Goal: Navigation & Orientation: Find specific page/section

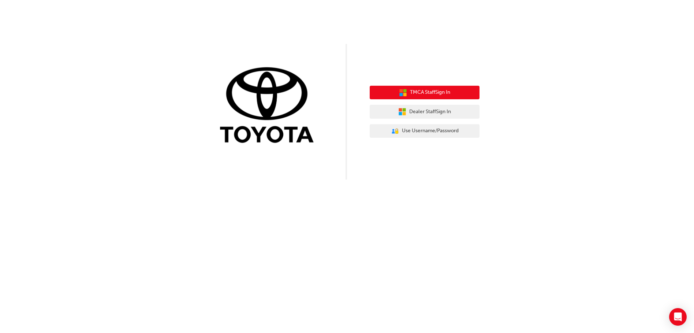
click at [408, 91] on button "TMCA Staff Sign In" at bounding box center [425, 93] width 110 height 14
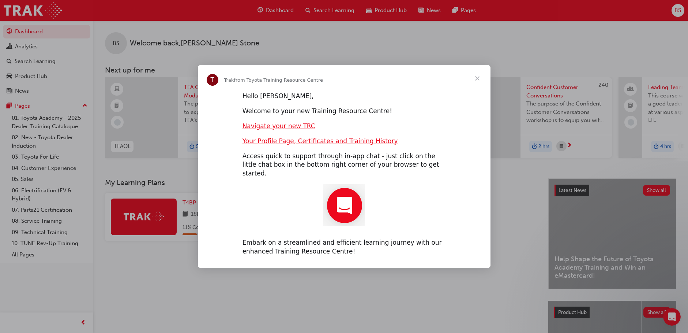
click at [476, 82] on span "Close" at bounding box center [477, 78] width 26 height 26
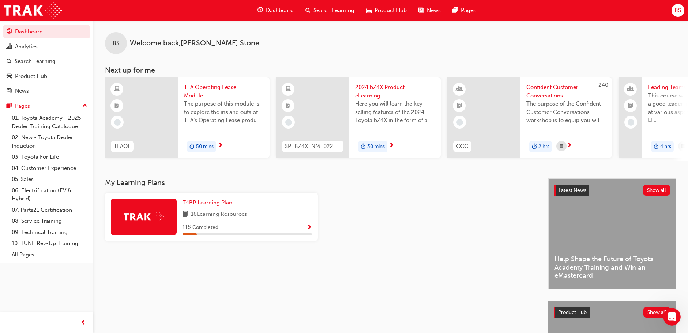
click at [275, 7] on span "Dashboard" at bounding box center [280, 10] width 28 height 8
